Goal: Find specific page/section: Find specific page/section

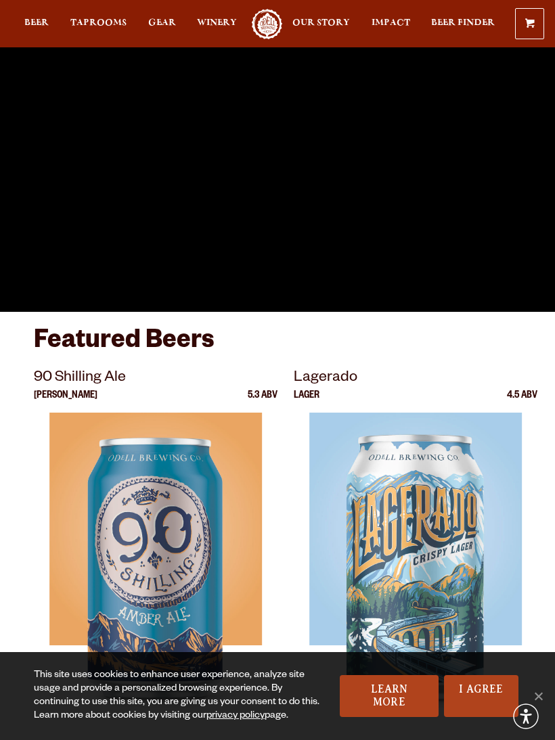
click at [106, 28] on span "Taprooms" at bounding box center [98, 23] width 56 height 11
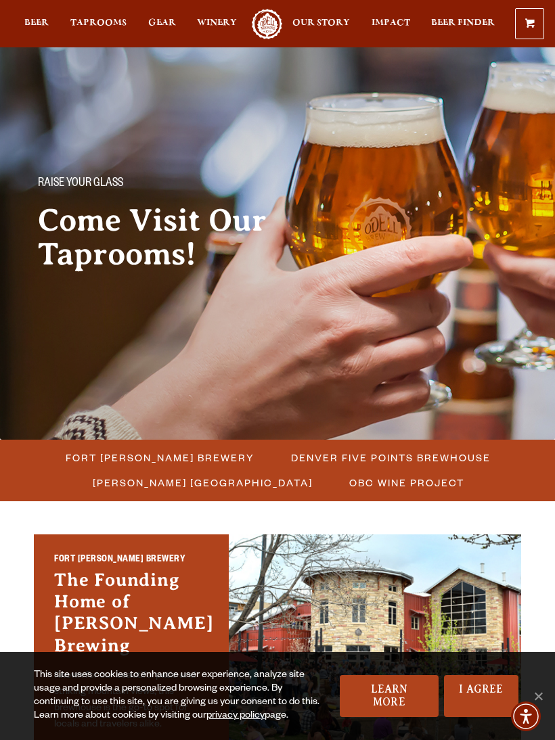
click at [200, 459] on span "Fort [PERSON_NAME] Brewery" at bounding box center [160, 458] width 189 height 20
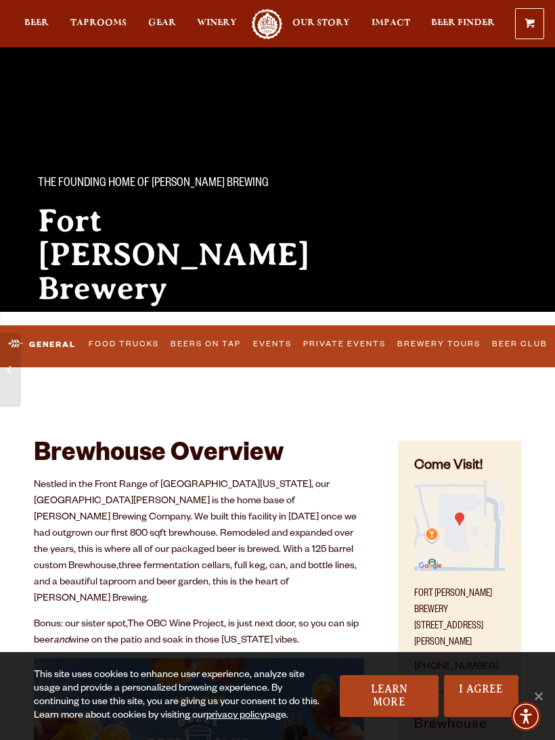
click at [131, 348] on link "Food Trucks" at bounding box center [124, 345] width 79 height 28
click at [120, 348] on link "Food Trucks" at bounding box center [111, 345] width 103 height 32
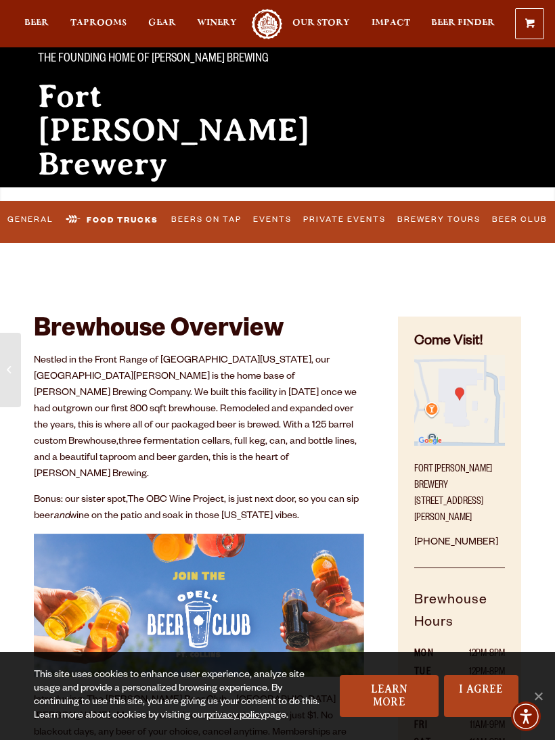
scroll to position [124, 0]
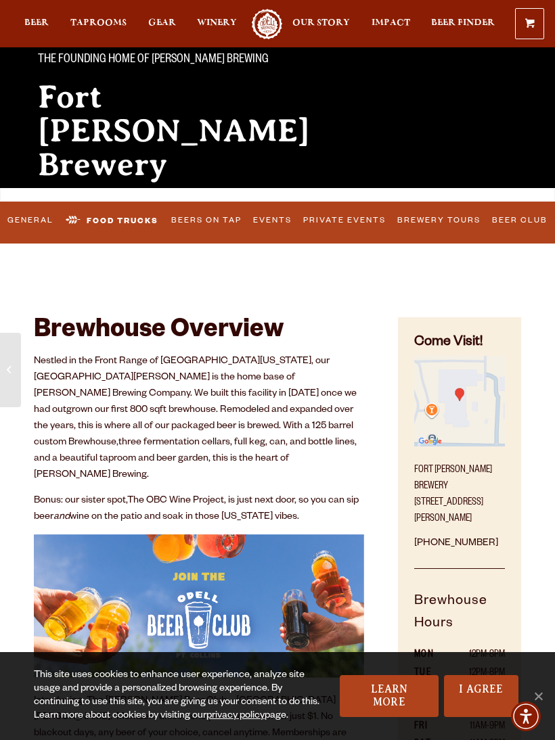
click at [121, 220] on link "Food Trucks" at bounding box center [111, 221] width 103 height 32
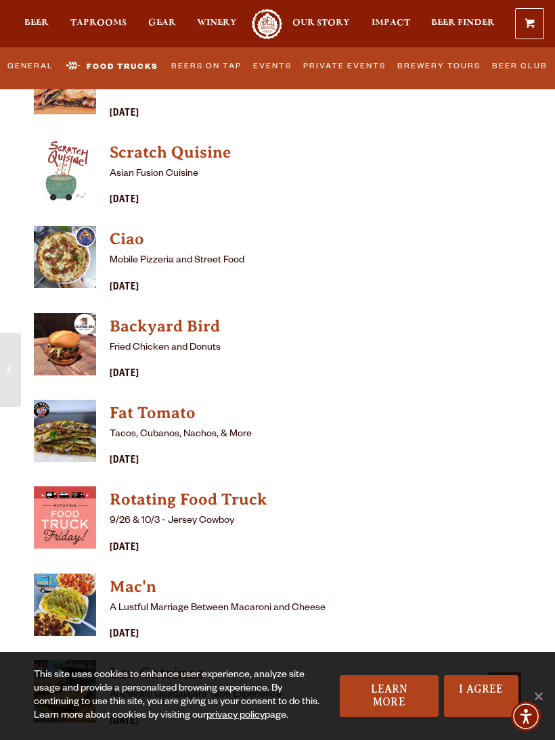
scroll to position [3966, 0]
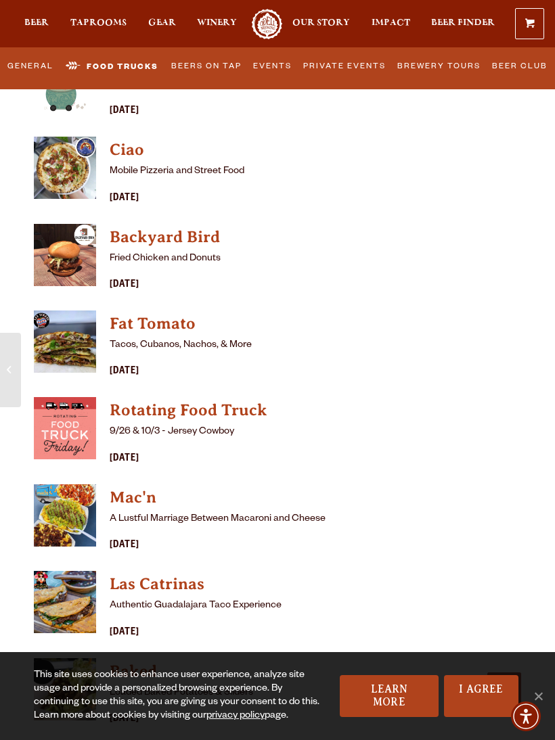
click at [136, 400] on h4 "Rotating Food Truck" at bounding box center [237, 411] width 254 height 22
